Goal: Task Accomplishment & Management: Manage account settings

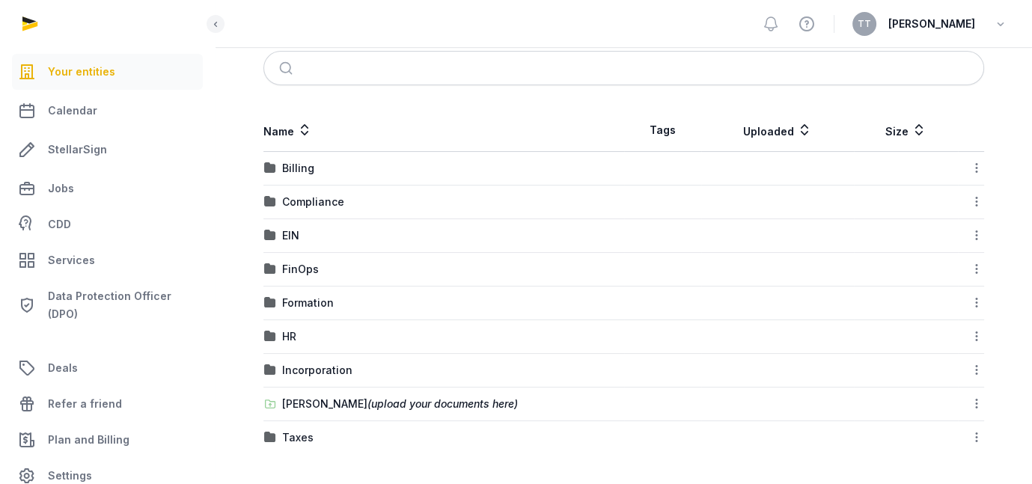
scroll to position [424, 0]
click at [367, 152] on td "Billing" at bounding box center [443, 169] width 361 height 34
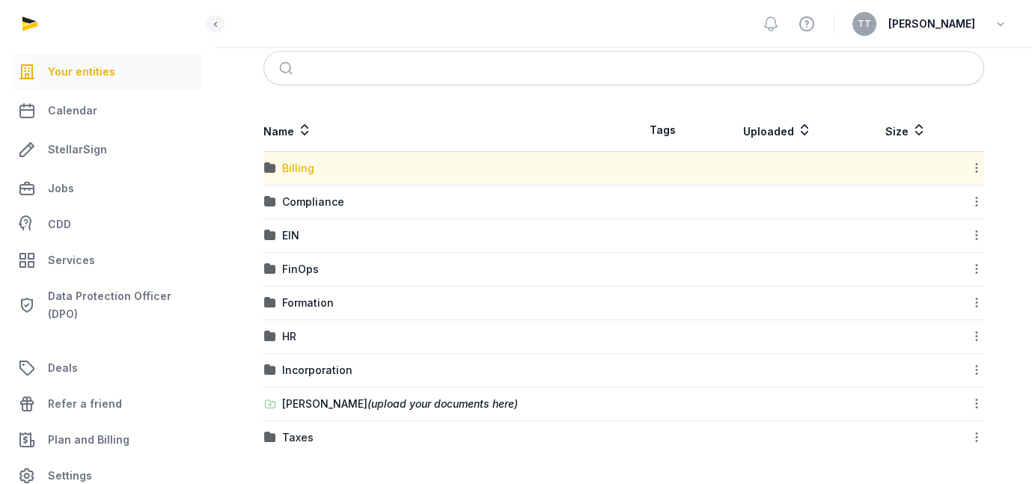
click at [314, 161] on div "Billing" at bounding box center [298, 168] width 32 height 15
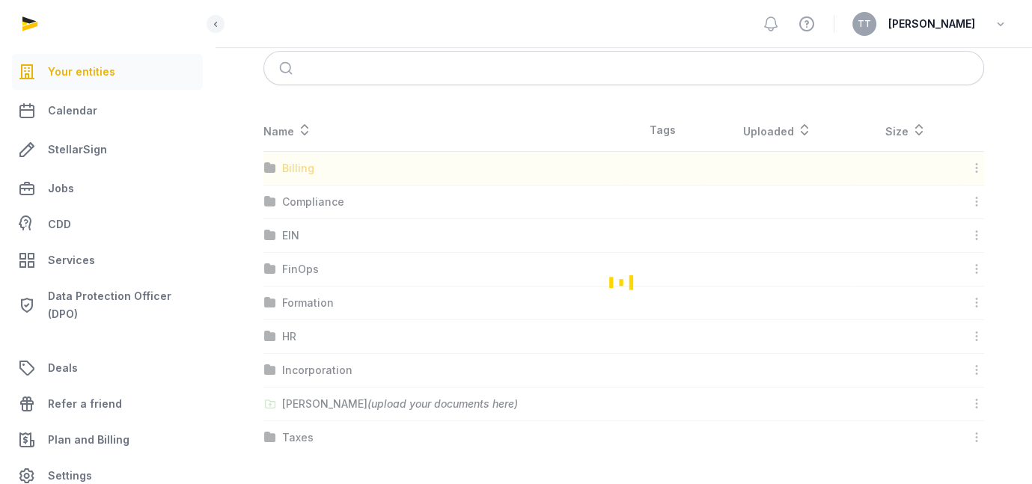
scroll to position [94, 0]
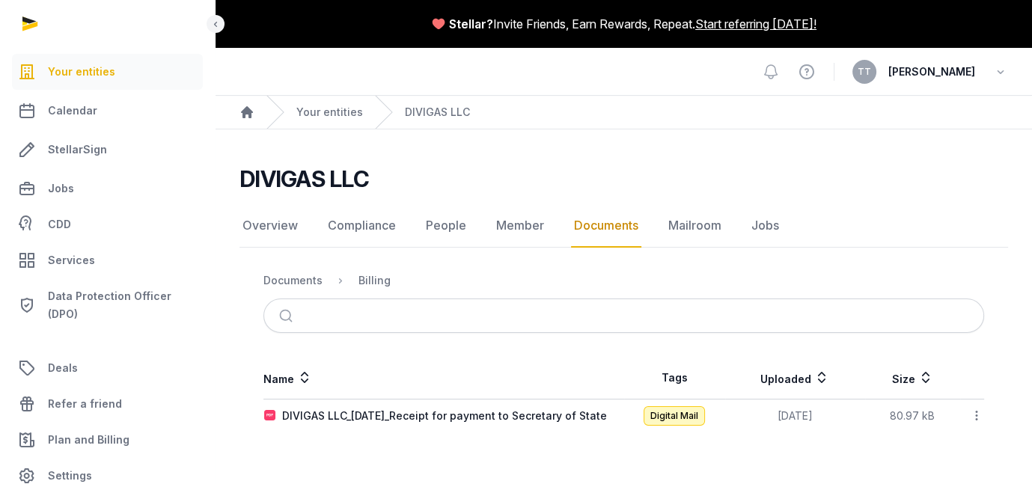
click at [115, 81] on span "Your entities" at bounding box center [81, 72] width 67 height 18
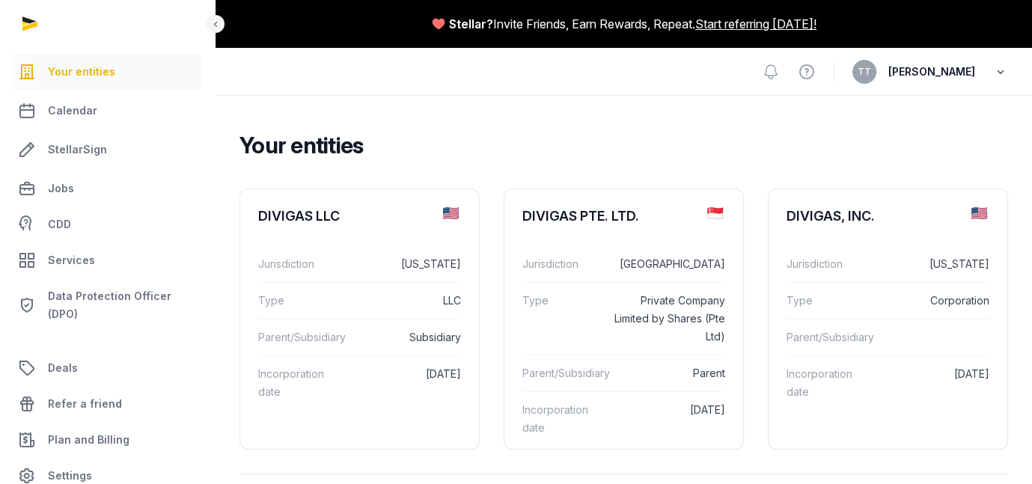
click at [993, 82] on icon "button" at bounding box center [1000, 71] width 15 height 21
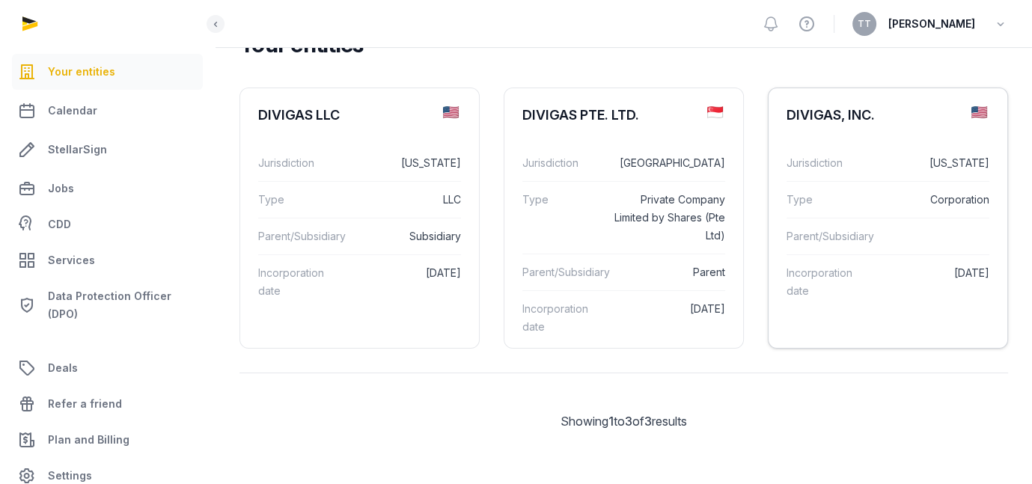
scroll to position [13, 0]
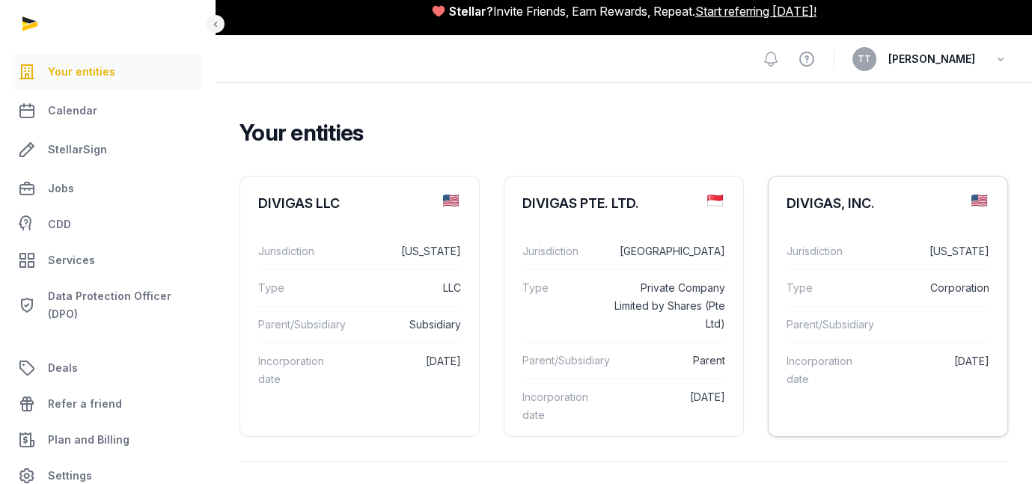
click at [875, 212] on div "DIVIGAS, INC." at bounding box center [830, 204] width 88 height 18
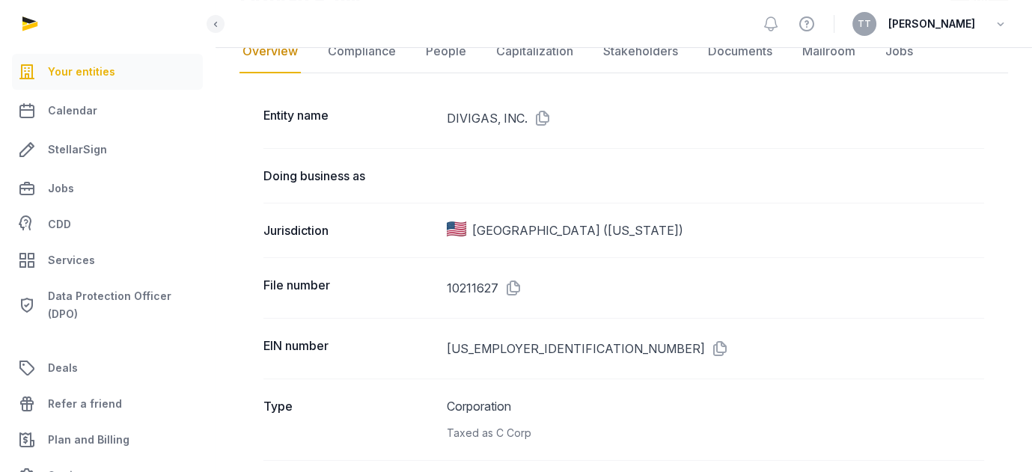
scroll to position [108, 0]
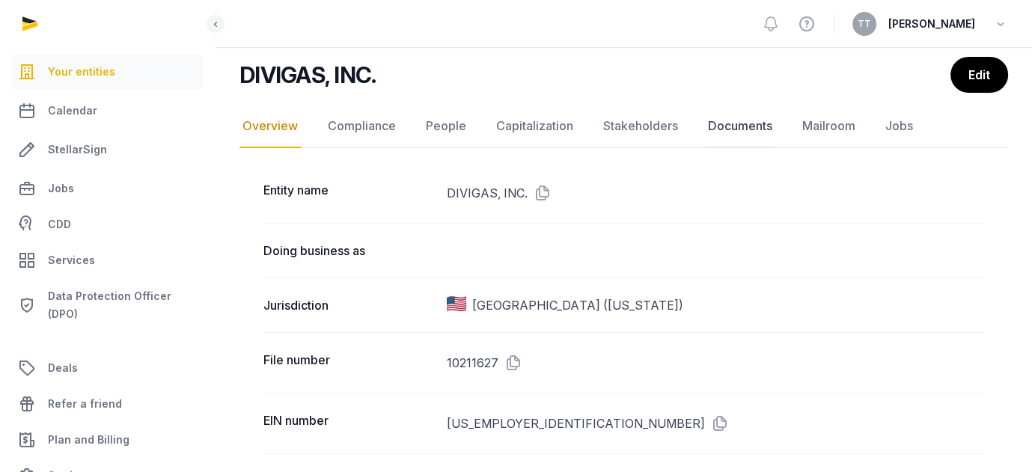
click at [775, 148] on link "Documents" at bounding box center [740, 126] width 70 height 43
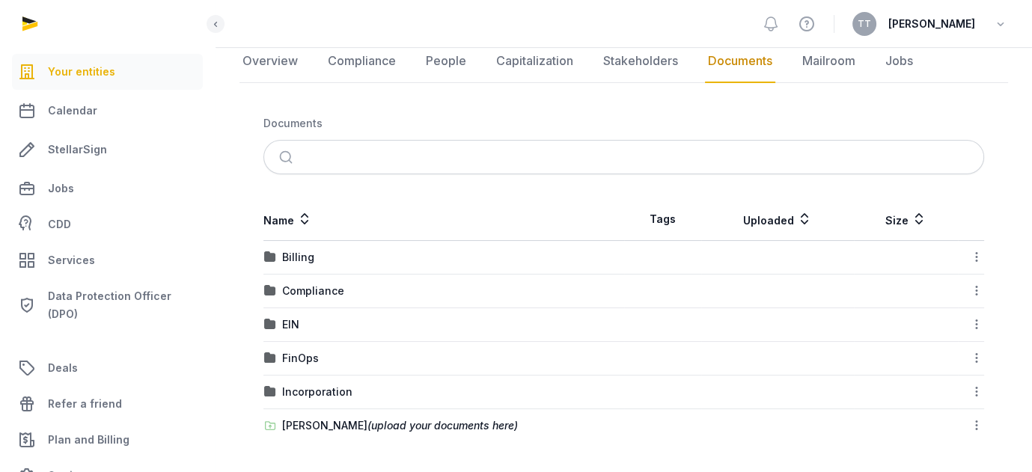
scroll to position [299, 0]
click at [299, 317] on div "EIN" at bounding box center [290, 324] width 17 height 15
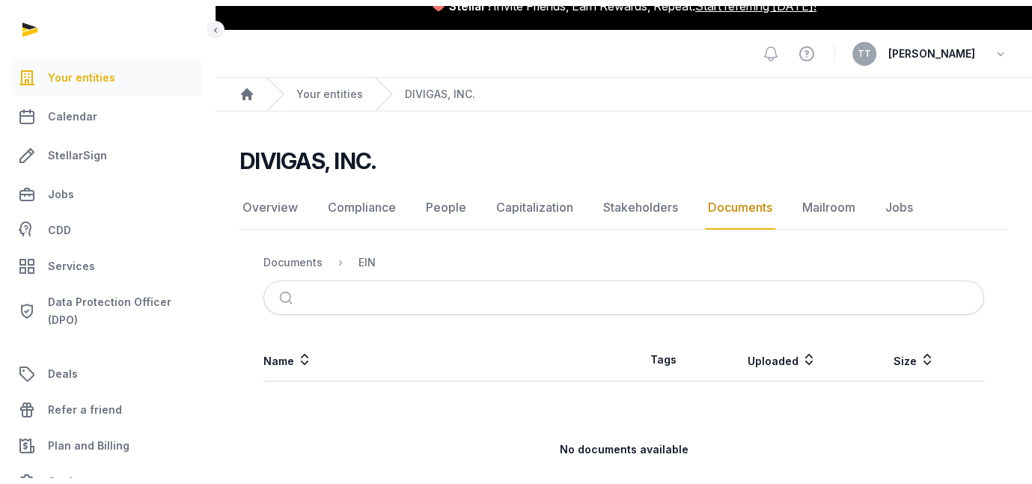
scroll to position [0, 0]
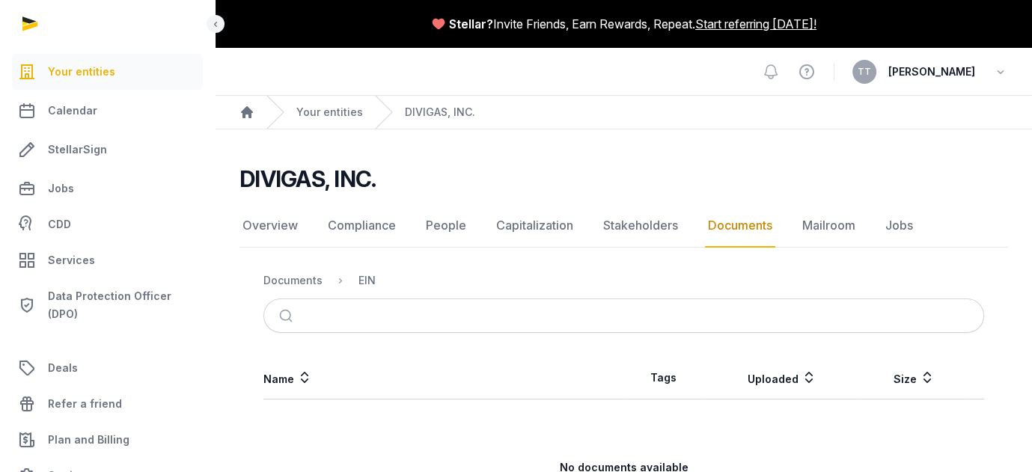
click at [105, 81] on span "Your entities" at bounding box center [81, 72] width 67 height 18
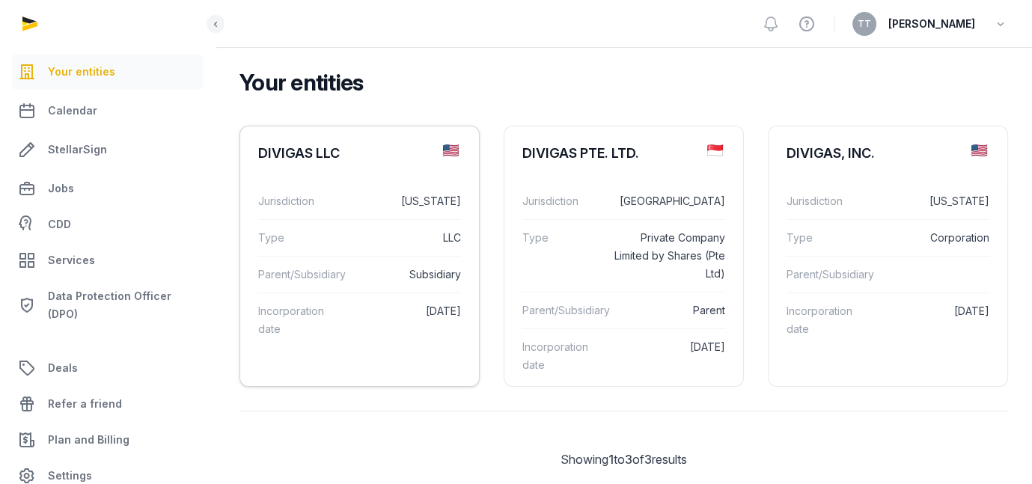
scroll to position [150, 0]
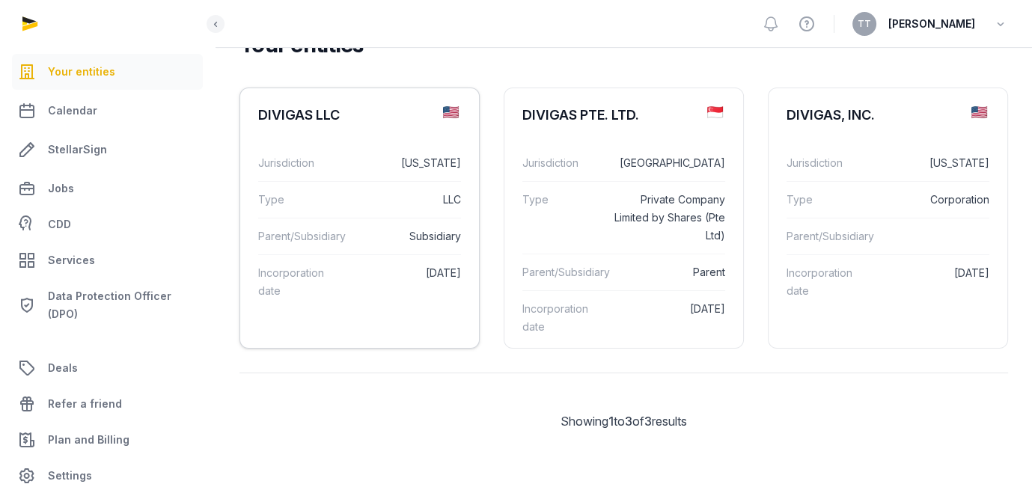
click at [340, 122] on div "DIVIGAS LLC" at bounding box center [299, 115] width 82 height 18
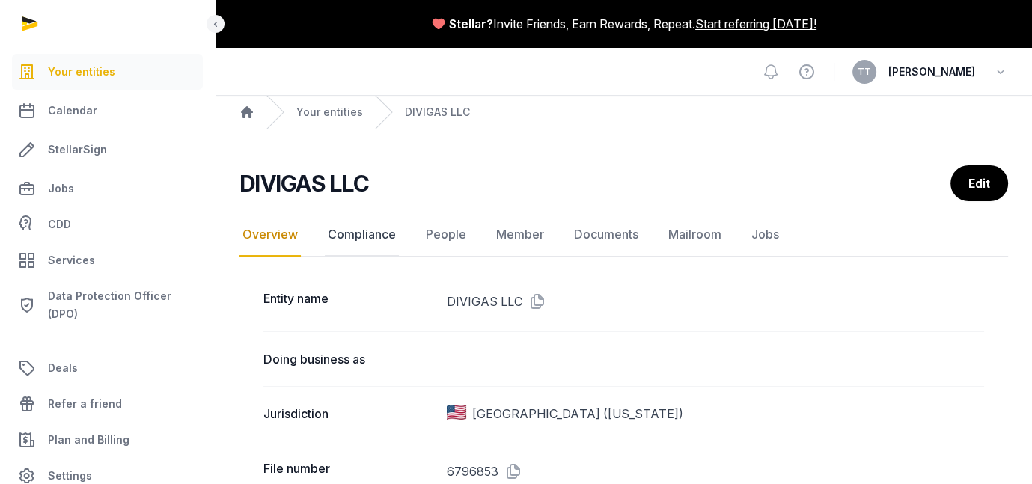
click at [399, 257] on link "Compliance" at bounding box center [362, 234] width 74 height 43
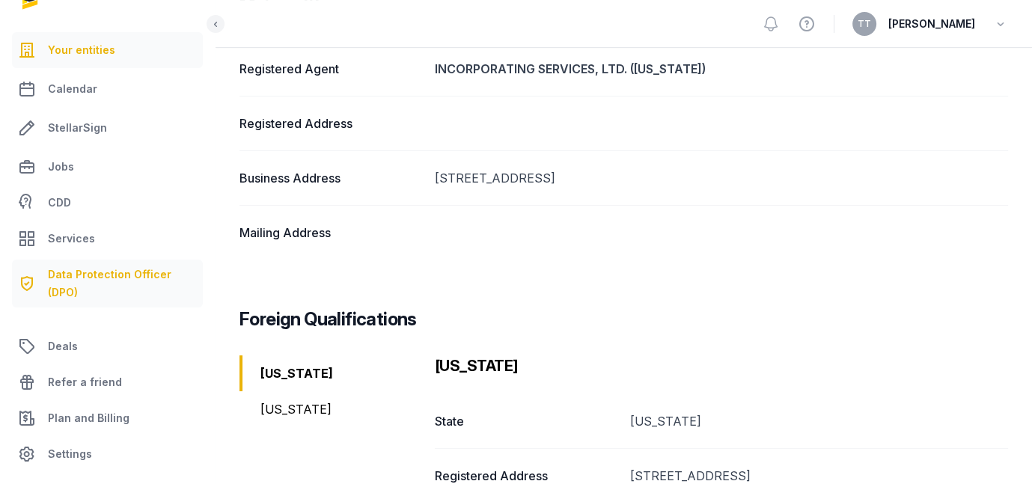
scroll to position [299, 0]
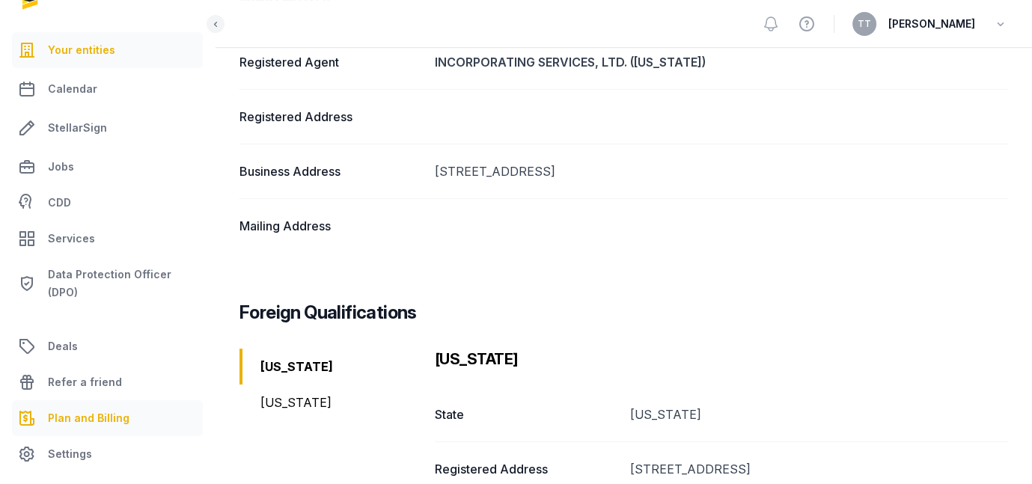
click at [129, 409] on span "Plan and Billing" at bounding box center [89, 418] width 82 height 18
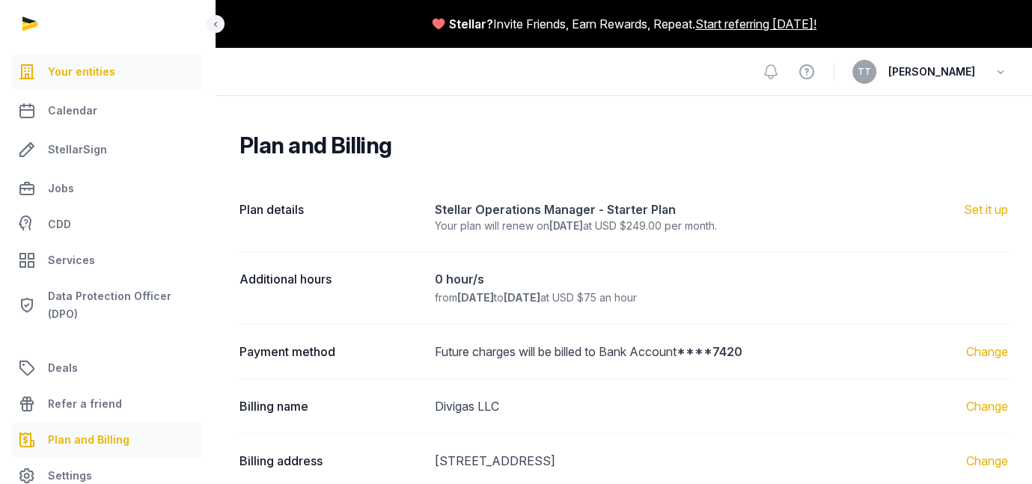
click at [115, 81] on span "Your entities" at bounding box center [81, 72] width 67 height 18
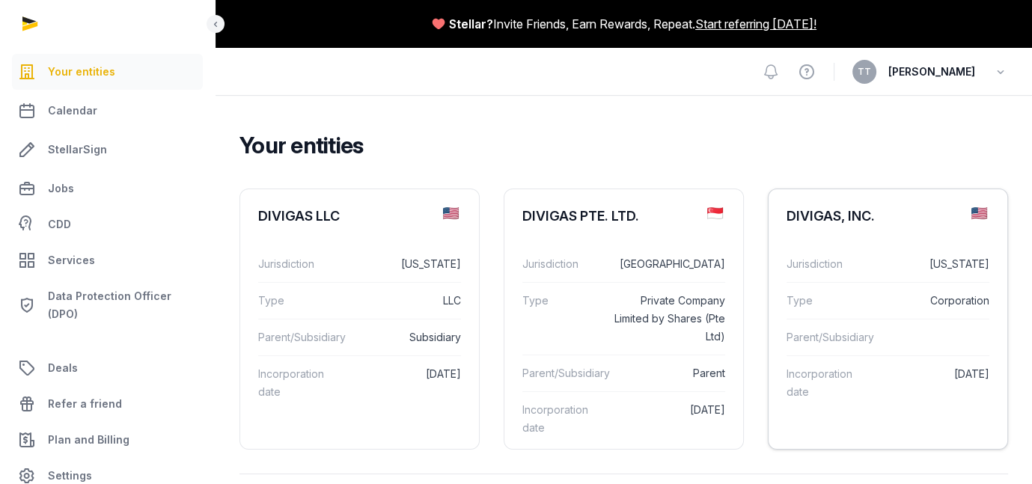
click at [874, 225] on div "DIVIGAS, INC." at bounding box center [830, 216] width 88 height 18
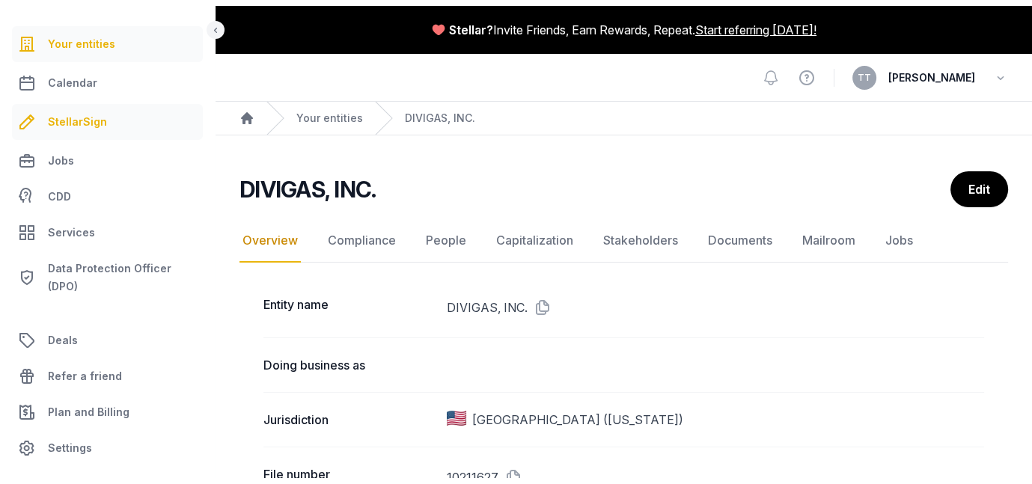
scroll to position [159, 0]
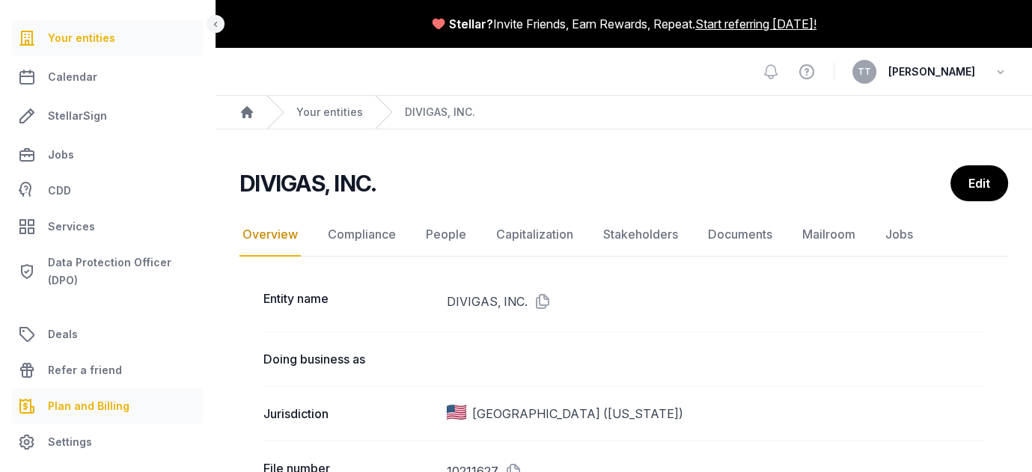
click at [113, 397] on span "Plan and Billing" at bounding box center [89, 406] width 82 height 18
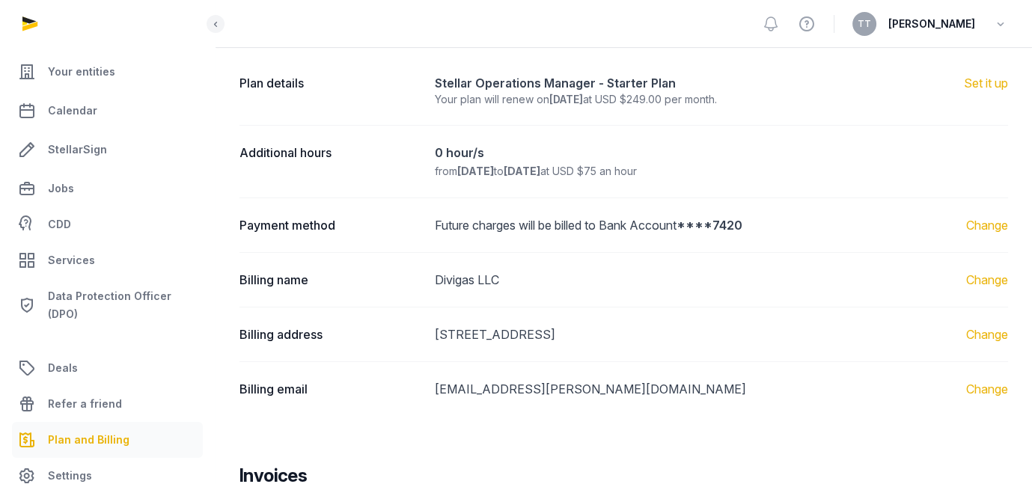
scroll to position [150, 0]
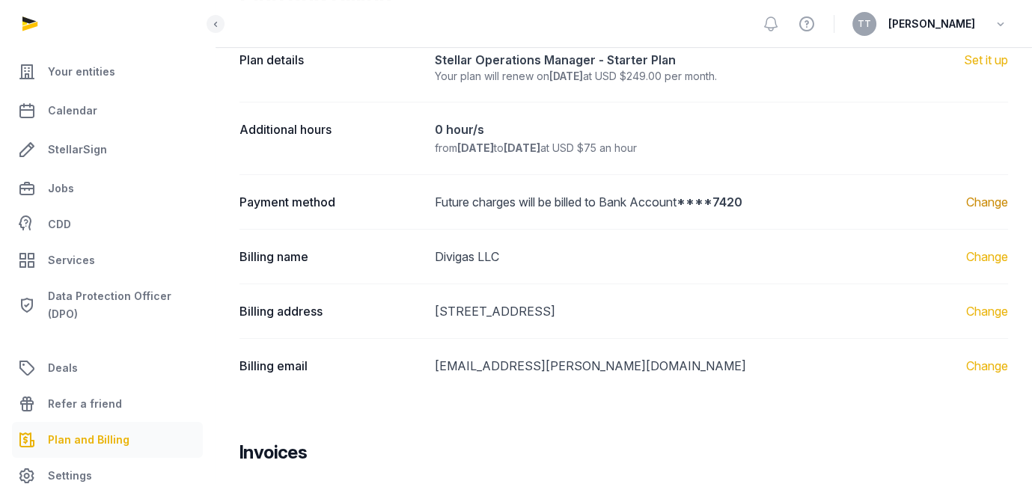
click at [970, 211] on link "Change" at bounding box center [987, 202] width 42 height 18
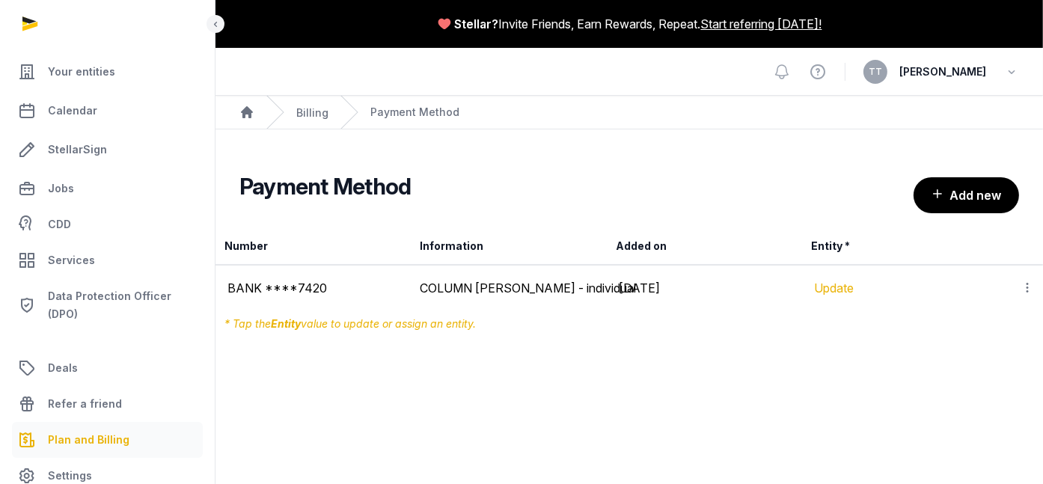
click at [841, 296] on link "Update" at bounding box center [835, 288] width 40 height 15
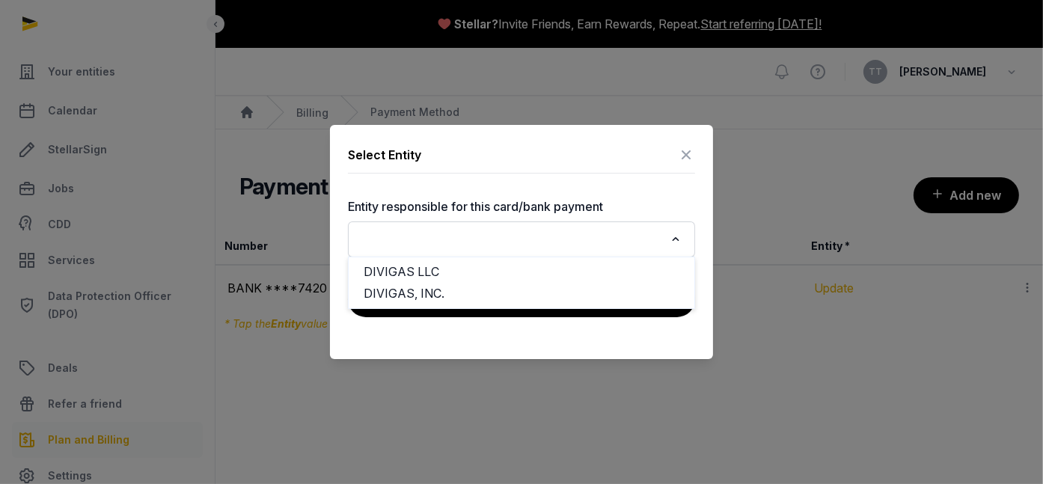
click at [683, 240] on icon "Search for option" at bounding box center [675, 239] width 15 height 18
click at [406, 299] on li "DIVIGAS, INC." at bounding box center [522, 294] width 346 height 22
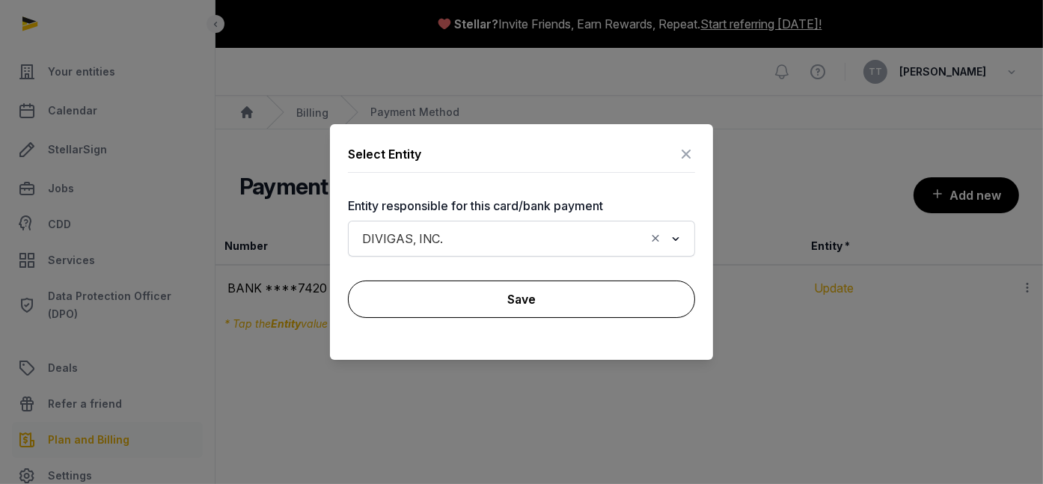
click at [533, 300] on button "Save" at bounding box center [521, 299] width 347 height 37
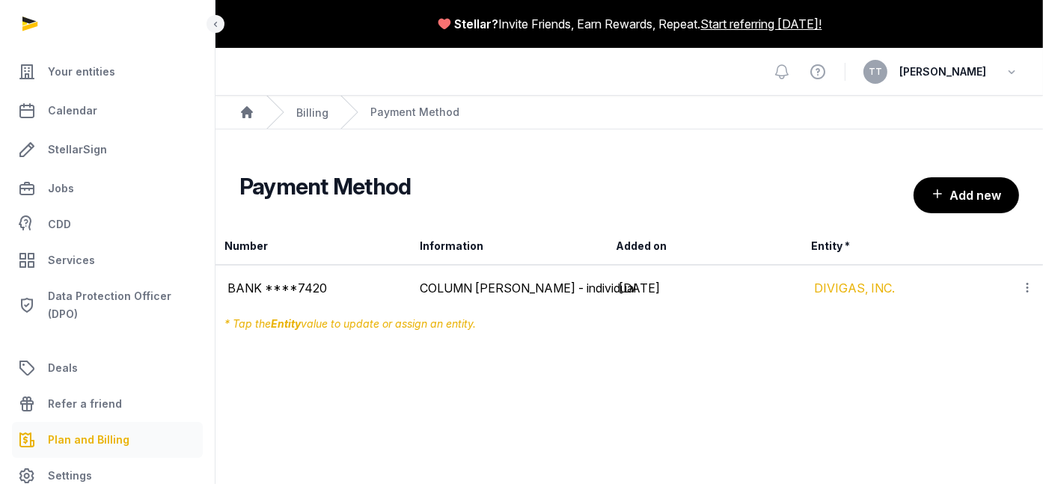
click at [1026, 296] on icon at bounding box center [1026, 288] width 13 height 16
click at [887, 296] on link "DIVIGAS, INC." at bounding box center [855, 288] width 81 height 15
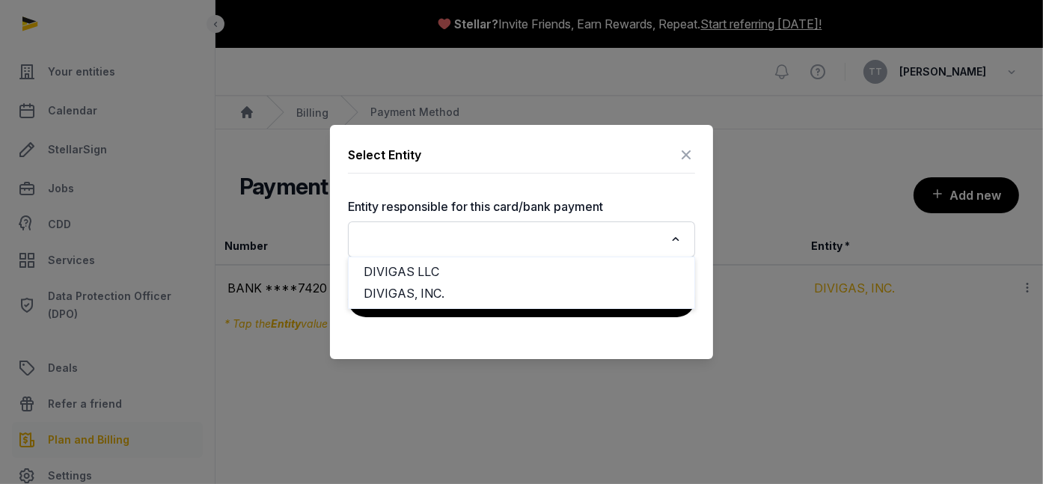
click at [683, 239] on icon "Search for option" at bounding box center [675, 239] width 15 height 18
click at [418, 269] on li "DIVIGAS LLC" at bounding box center [522, 272] width 346 height 22
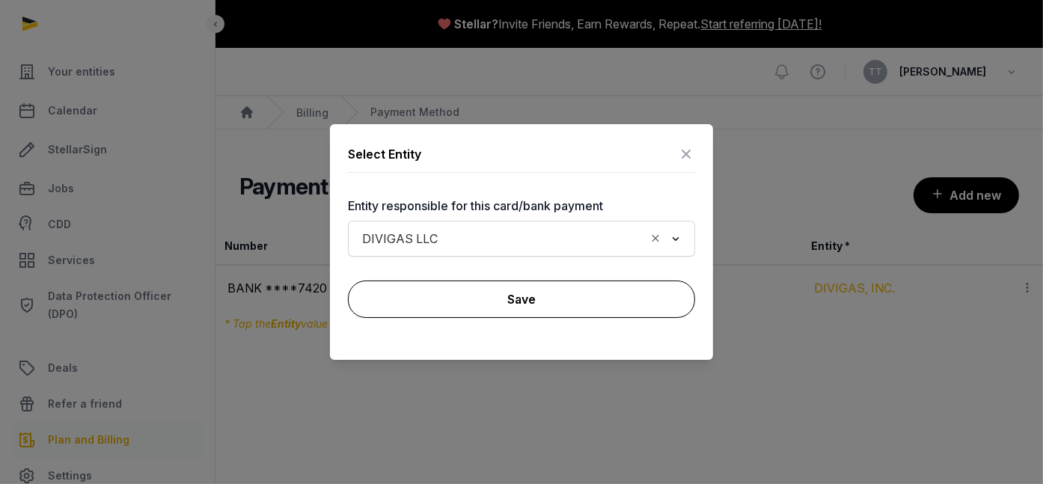
click at [575, 312] on button "Save" at bounding box center [521, 299] width 347 height 37
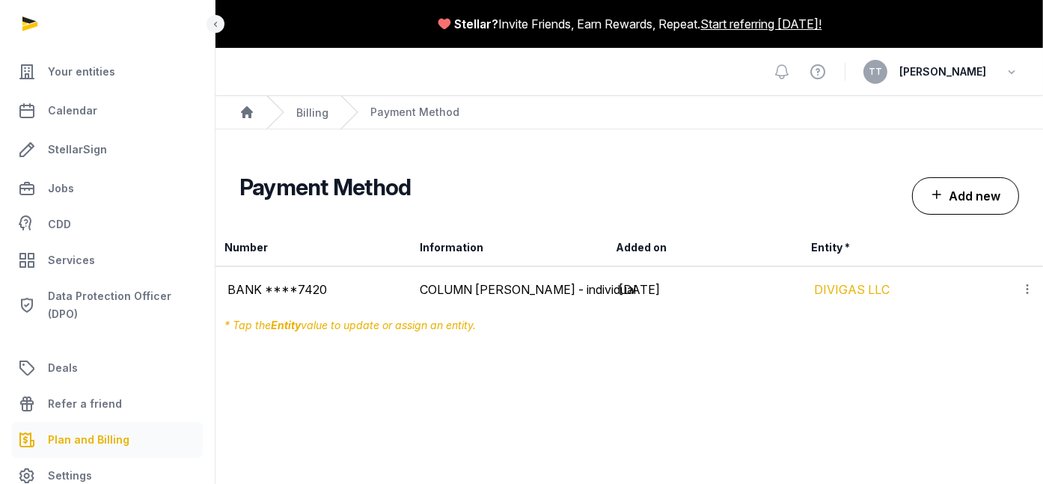
click at [925, 215] on button "Add new" at bounding box center [965, 195] width 107 height 37
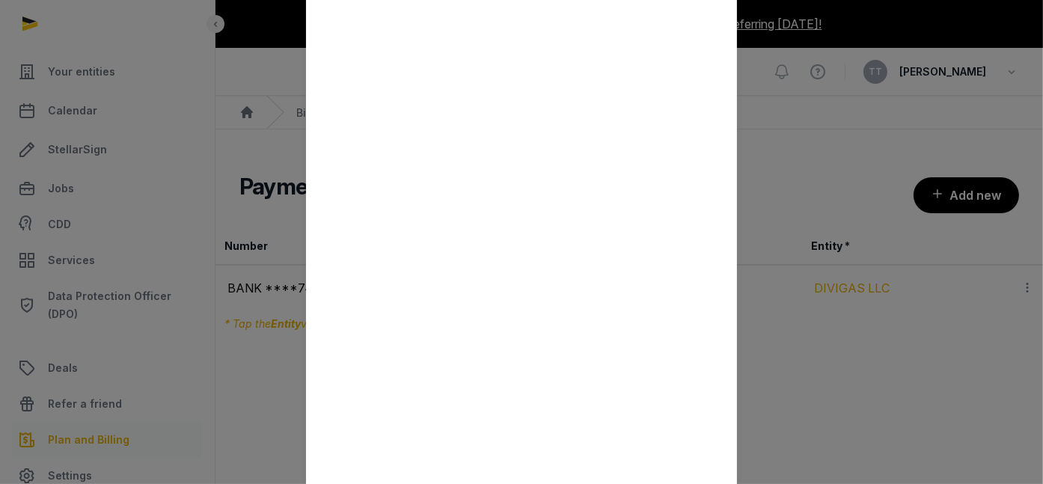
click at [818, 179] on div at bounding box center [521, 242] width 1043 height 484
click at [191, 68] on div at bounding box center [521, 242] width 1043 height 484
click at [239, 13] on div at bounding box center [521, 242] width 1043 height 484
click at [134, 88] on div at bounding box center [521, 242] width 1043 height 484
click at [857, 172] on div at bounding box center [521, 242] width 1043 height 484
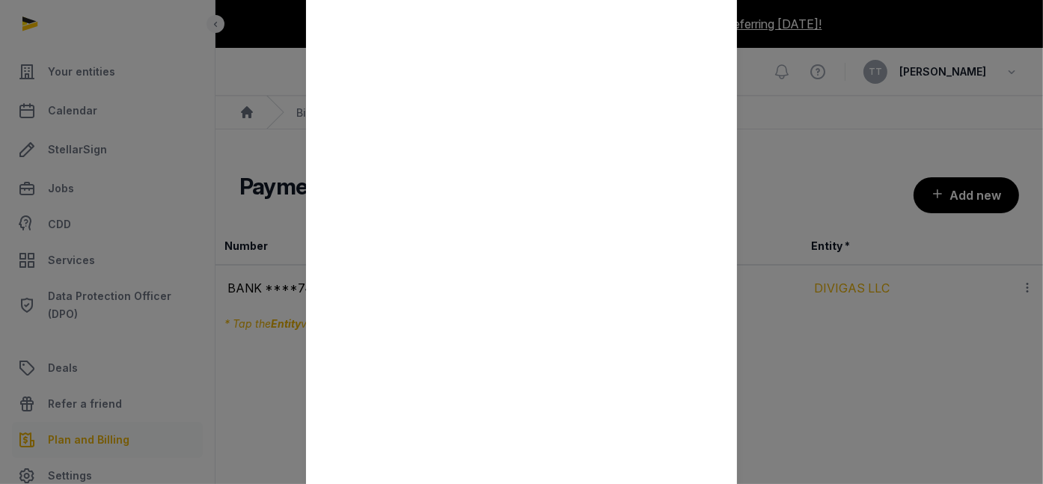
drag, startPoint x: 785, startPoint y: 4, endPoint x: 765, endPoint y: 64, distance: 63.6
click at [737, 67] on div "Fill in your credit card / bank account details Enter your card / bank account …" at bounding box center [521, 243] width 431 height 696
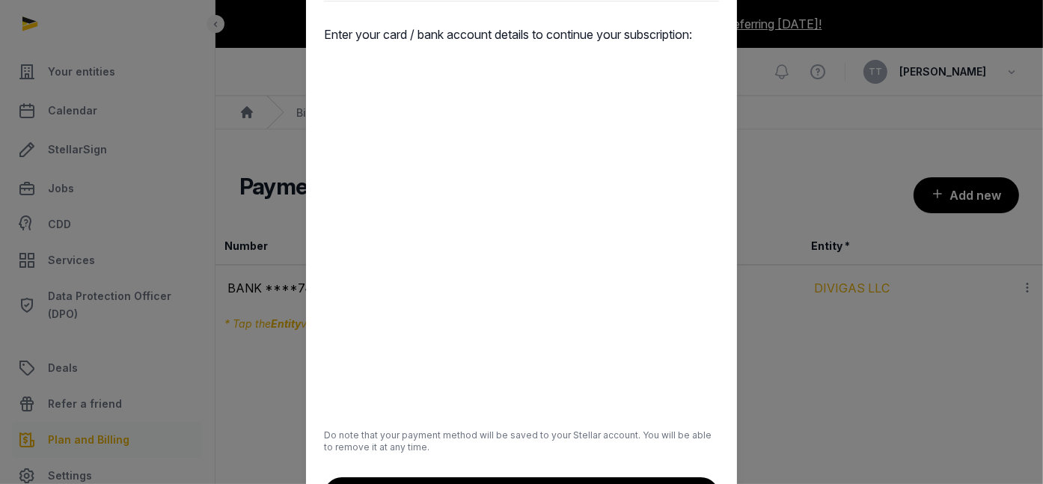
click at [587, 471] on div "Enter your card / bank account details to continue your subscription: Do note t…" at bounding box center [521, 269] width 395 height 488
click at [878, 454] on div at bounding box center [521, 242] width 1043 height 484
click at [171, 99] on div at bounding box center [521, 242] width 1043 height 484
click at [879, 422] on div at bounding box center [521, 242] width 1043 height 484
click at [716, 470] on div "Enter your card / bank account details to continue your subscription: Do note t…" at bounding box center [521, 269] width 395 height 488
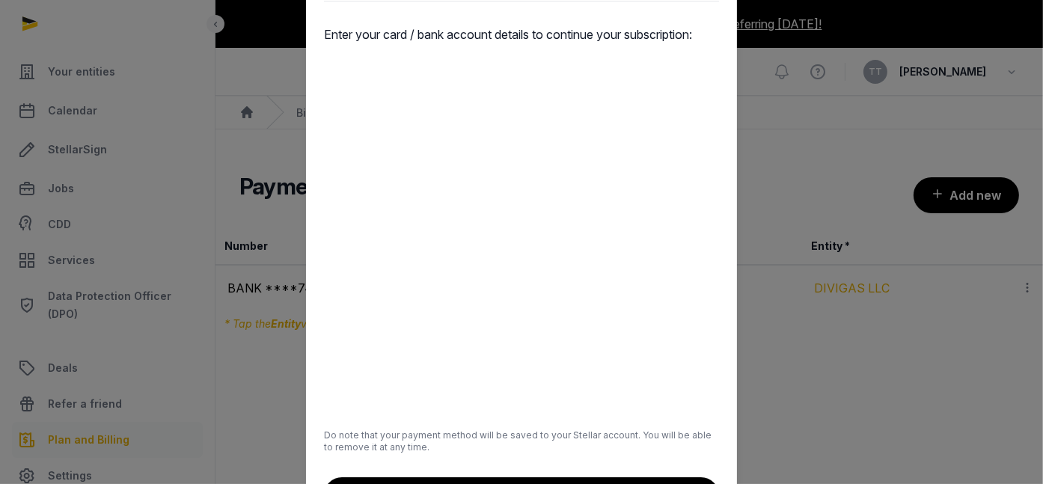
click at [108, 88] on div at bounding box center [521, 242] width 1043 height 484
click at [109, 153] on div at bounding box center [521, 242] width 1043 height 484
drag, startPoint x: 136, startPoint y: 281, endPoint x: 209, endPoint y: 270, distance: 74.1
click at [138, 280] on div at bounding box center [521, 242] width 1043 height 484
click at [814, 152] on div at bounding box center [521, 242] width 1043 height 484
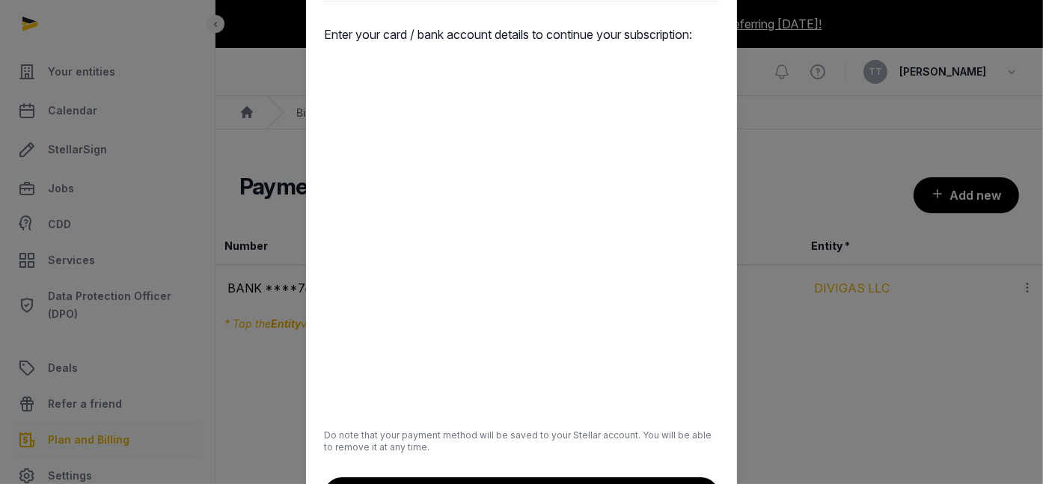
click at [737, 4] on div "Fill in your credit card / bank account details Enter your card / bank account …" at bounding box center [521, 242] width 431 height 578
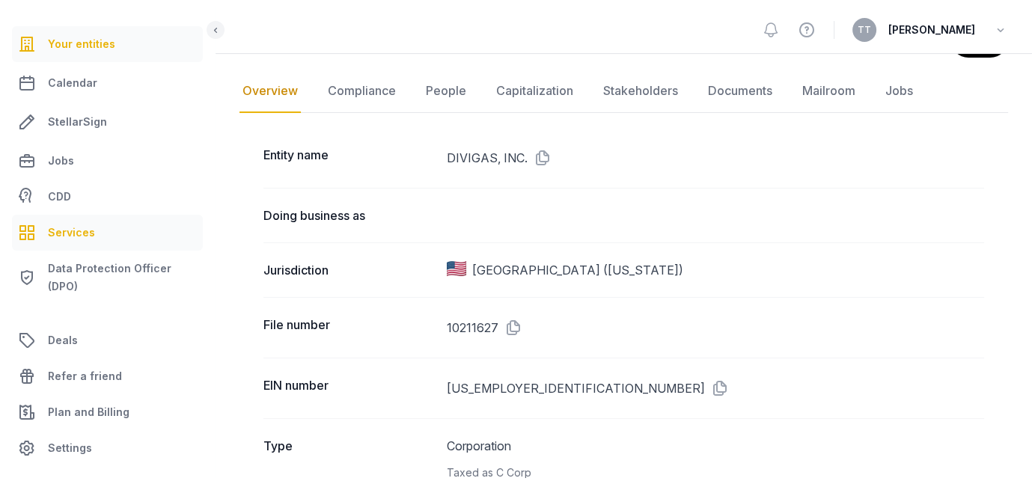
scroll to position [159, 0]
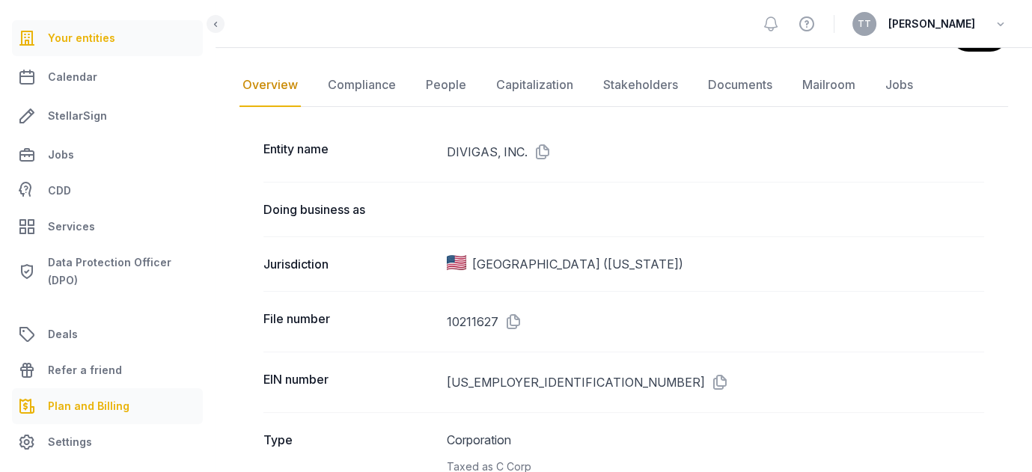
click at [118, 397] on span "Plan and Billing" at bounding box center [89, 406] width 82 height 18
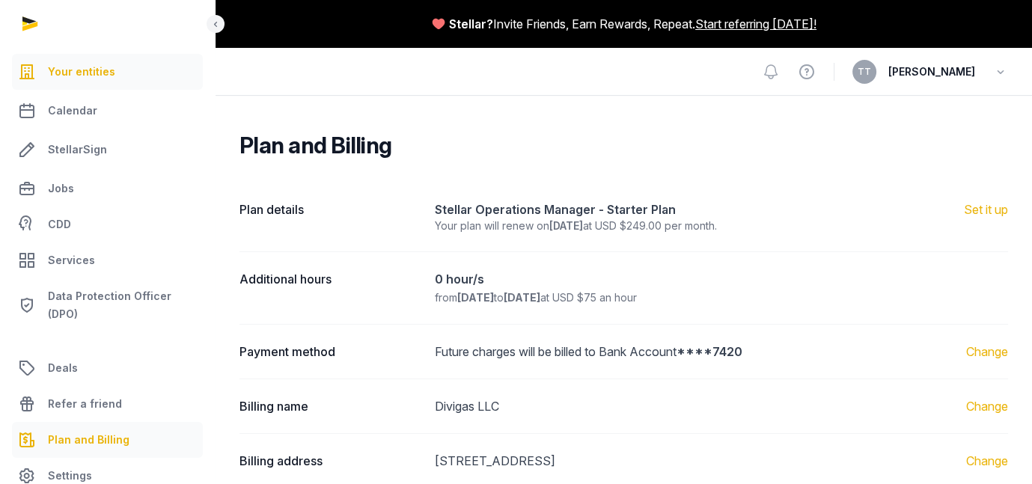
click at [96, 81] on span "Your entities" at bounding box center [81, 72] width 67 height 18
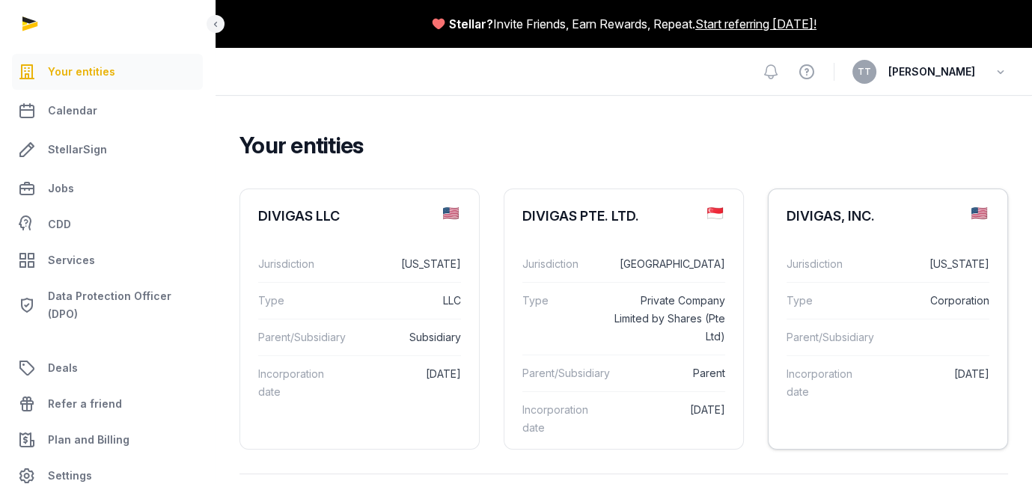
click at [875, 225] on div "DIVIGAS, INC." at bounding box center [830, 216] width 88 height 18
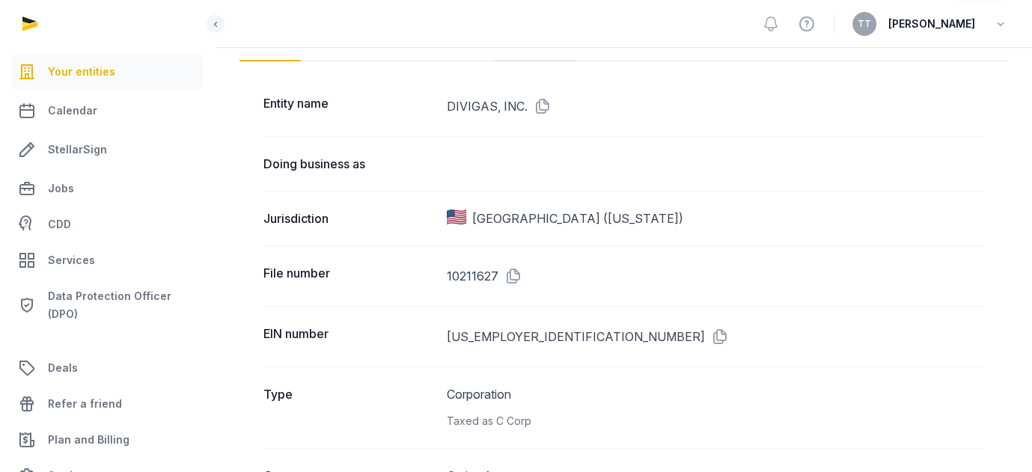
scroll to position [34, 0]
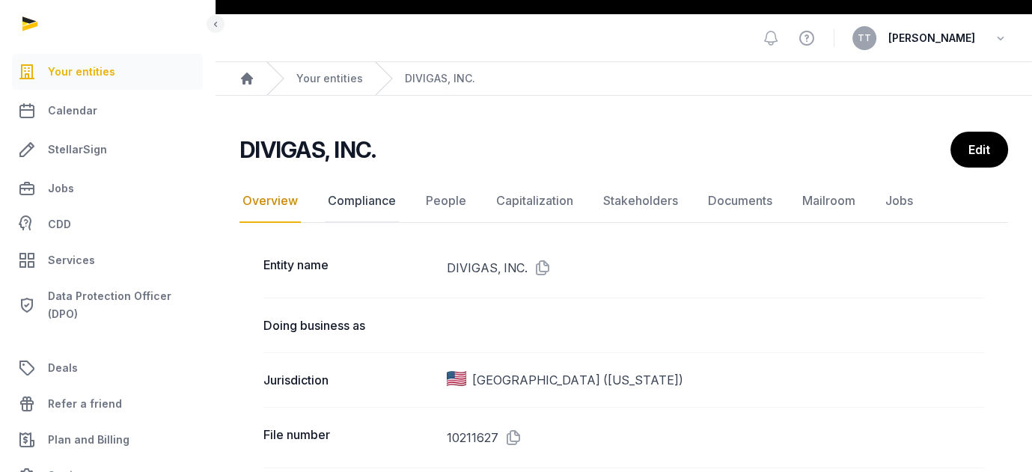
click at [399, 223] on link "Compliance" at bounding box center [362, 201] width 74 height 43
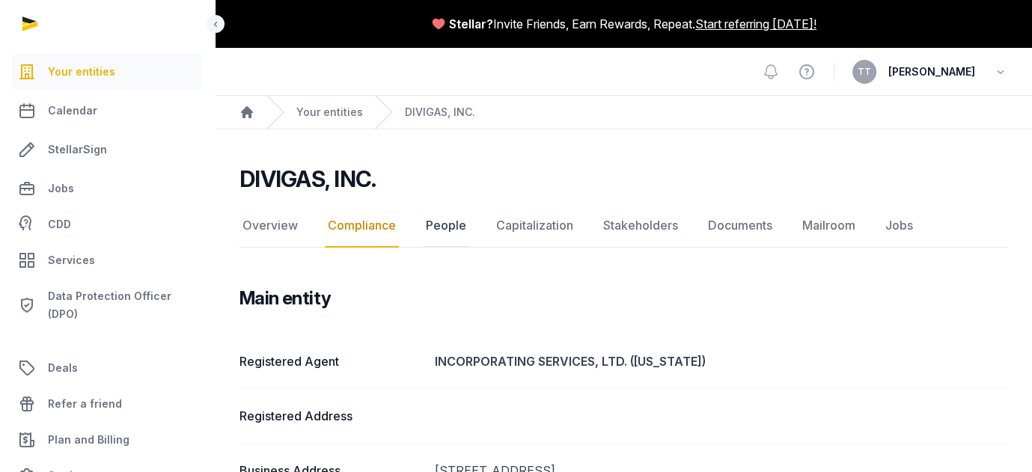
click at [469, 248] on link "People" at bounding box center [446, 225] width 46 height 43
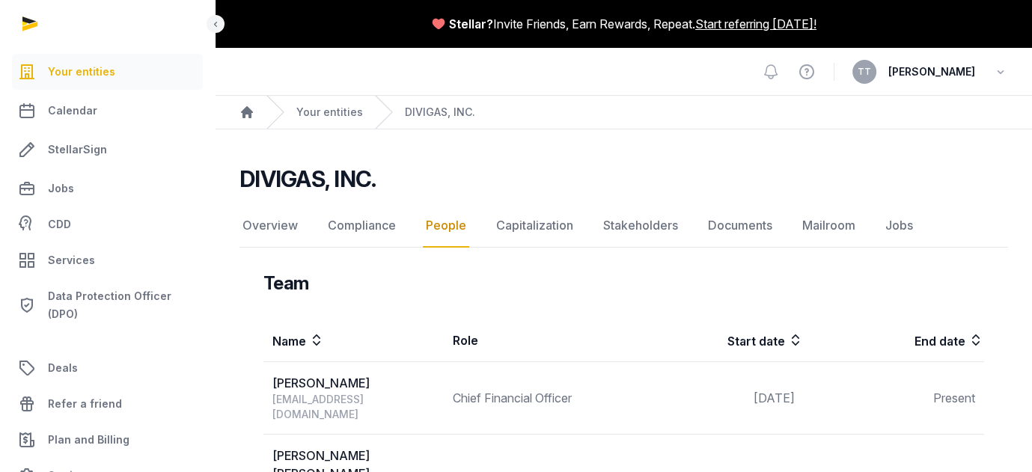
click at [102, 81] on span "Your entities" at bounding box center [81, 72] width 67 height 18
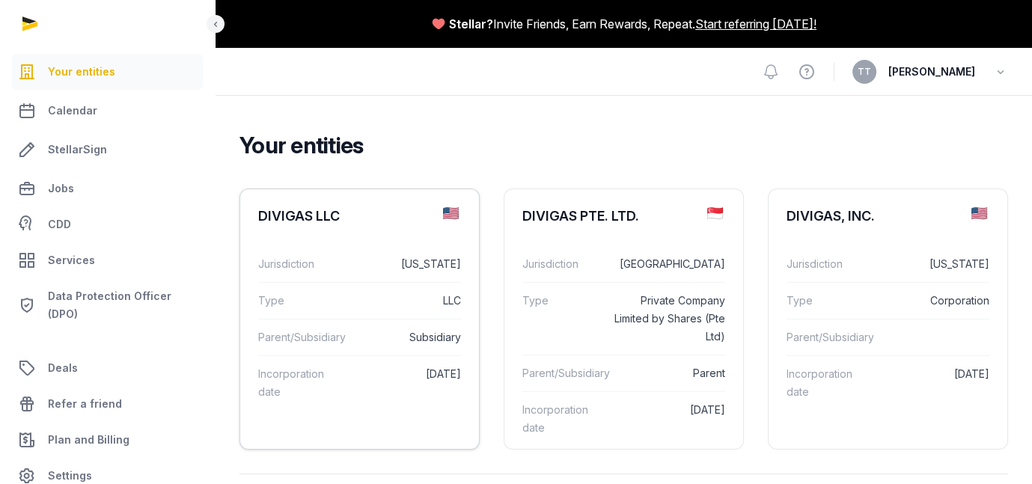
click at [340, 225] on div "DIVIGAS LLC" at bounding box center [299, 216] width 82 height 18
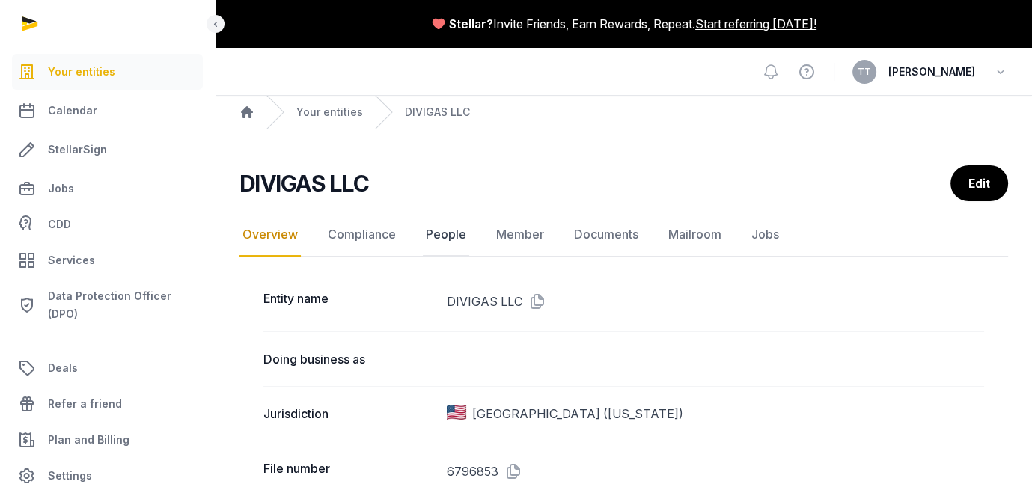
click at [469, 257] on link "People" at bounding box center [446, 234] width 46 height 43
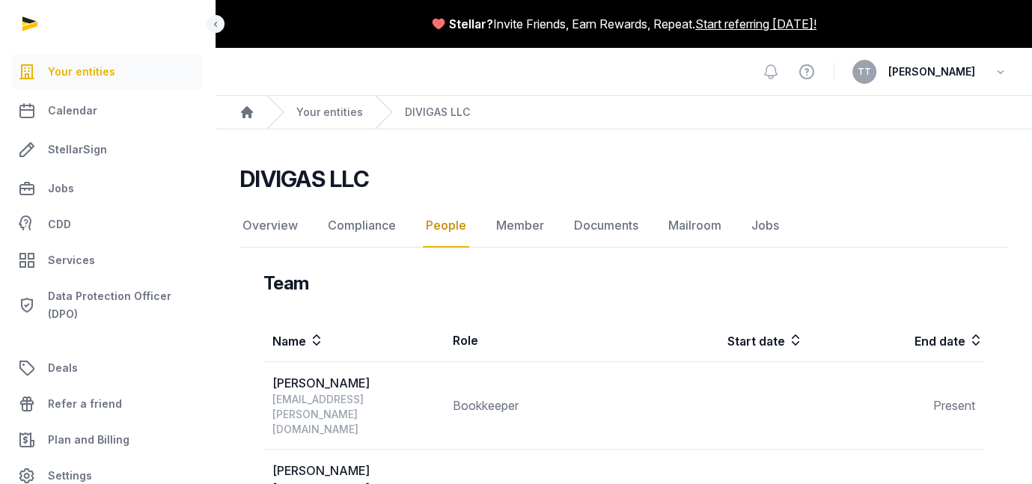
click at [94, 81] on span "Your entities" at bounding box center [81, 72] width 67 height 18
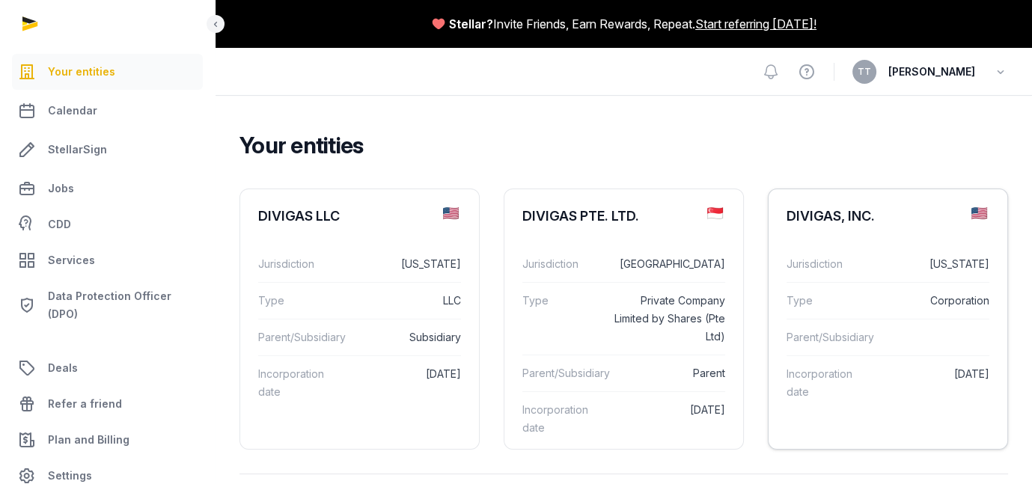
click at [863, 225] on div "DIVIGAS, INC." at bounding box center [830, 216] width 88 height 18
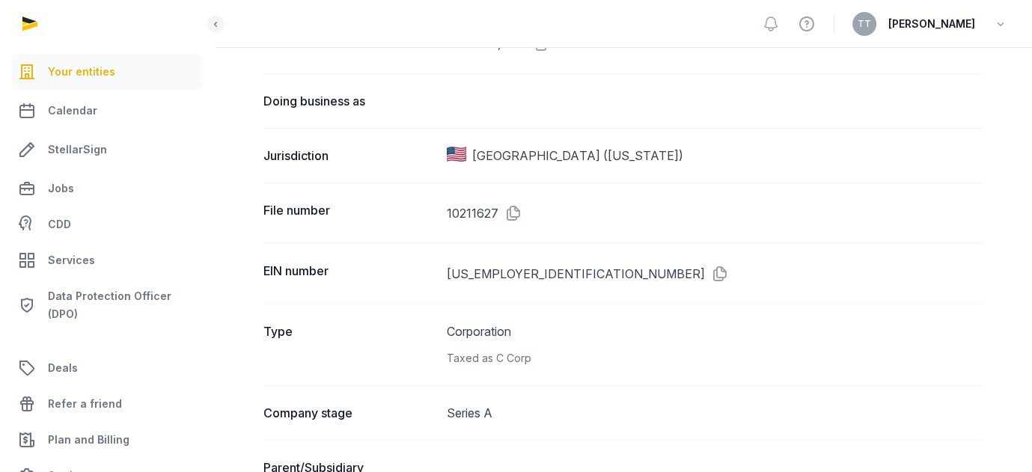
scroll to position [34, 0]
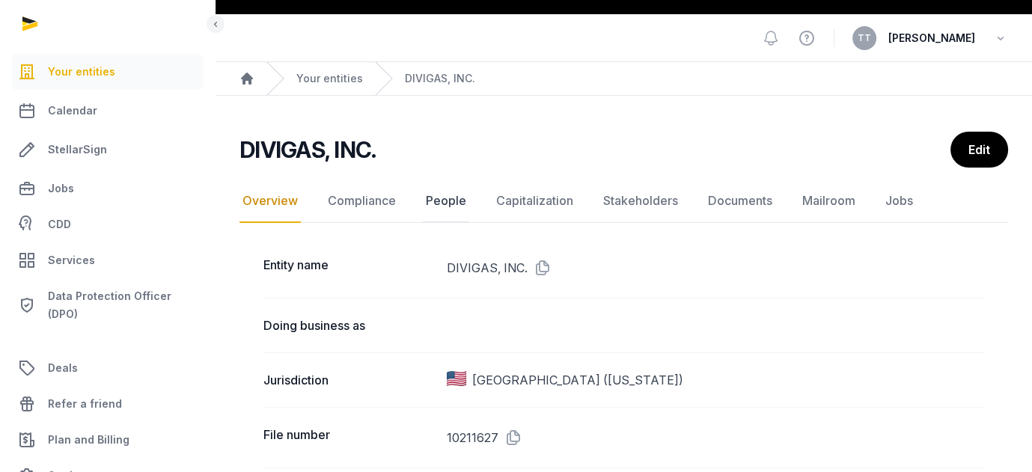
click at [469, 223] on link "People" at bounding box center [446, 201] width 46 height 43
